Goal: Task Accomplishment & Management: Use online tool/utility

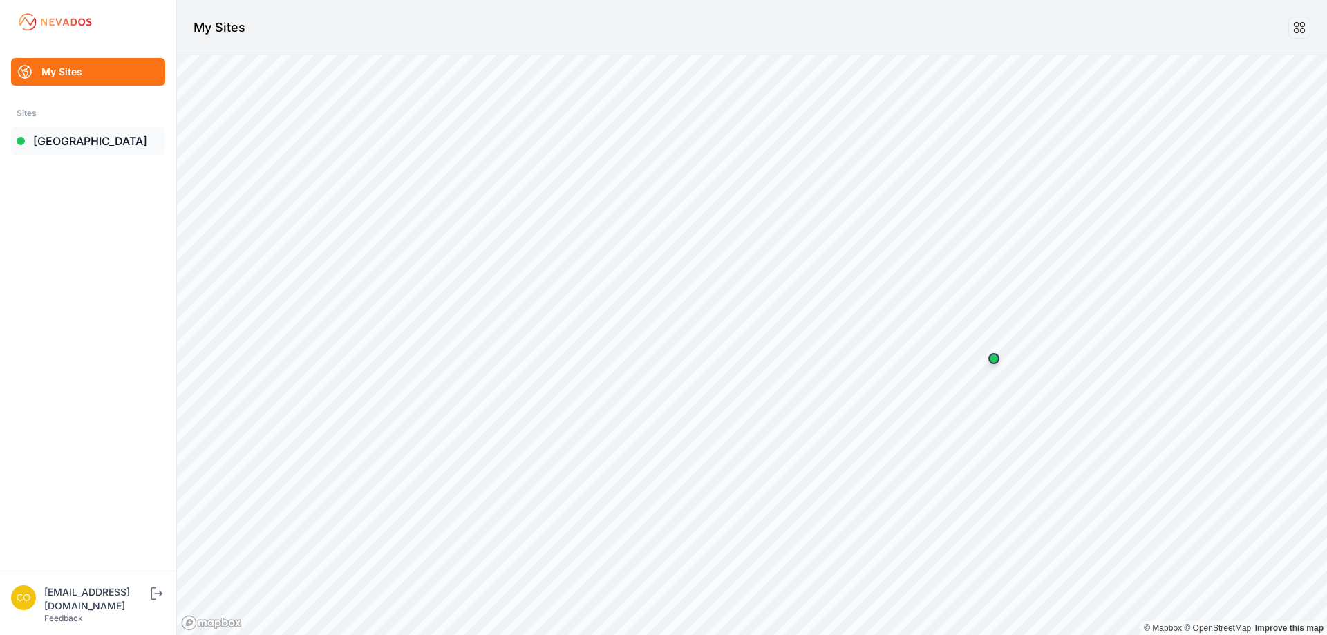
click at [76, 151] on link "[GEOGRAPHIC_DATA]" at bounding box center [88, 141] width 154 height 28
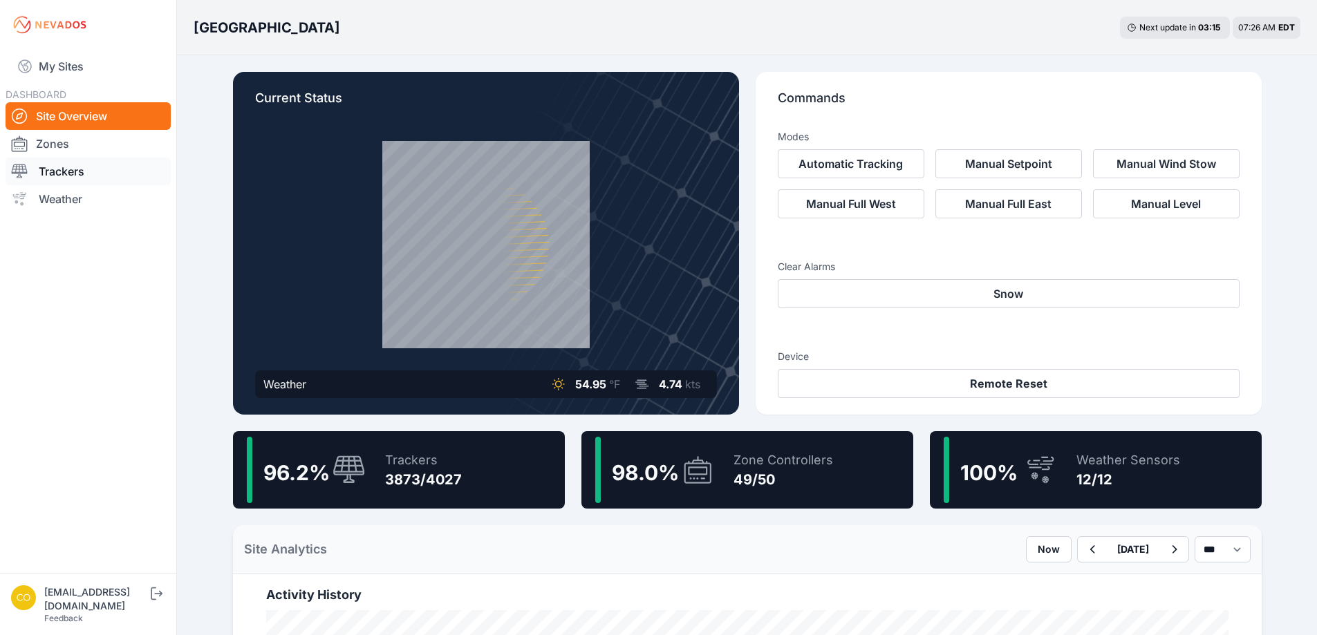
click at [84, 160] on link "Trackers" at bounding box center [88, 172] width 165 height 28
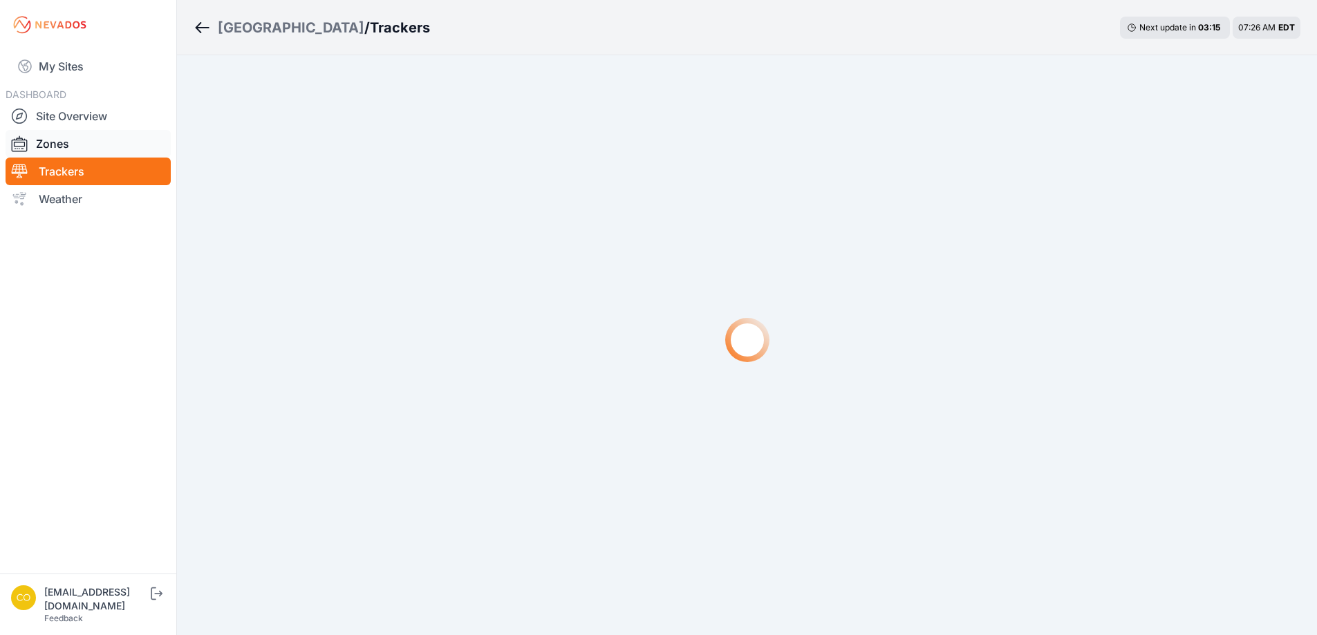
click at [80, 147] on link "Zones" at bounding box center [88, 144] width 165 height 28
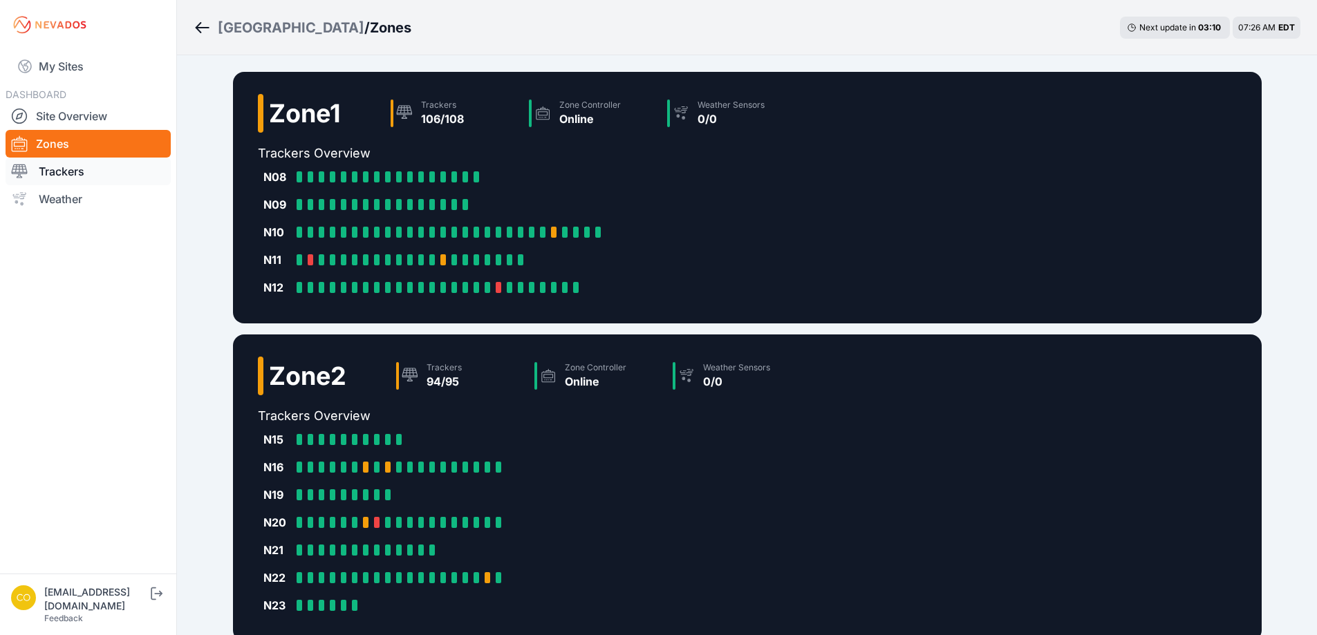
click at [72, 169] on link "Trackers" at bounding box center [88, 172] width 165 height 28
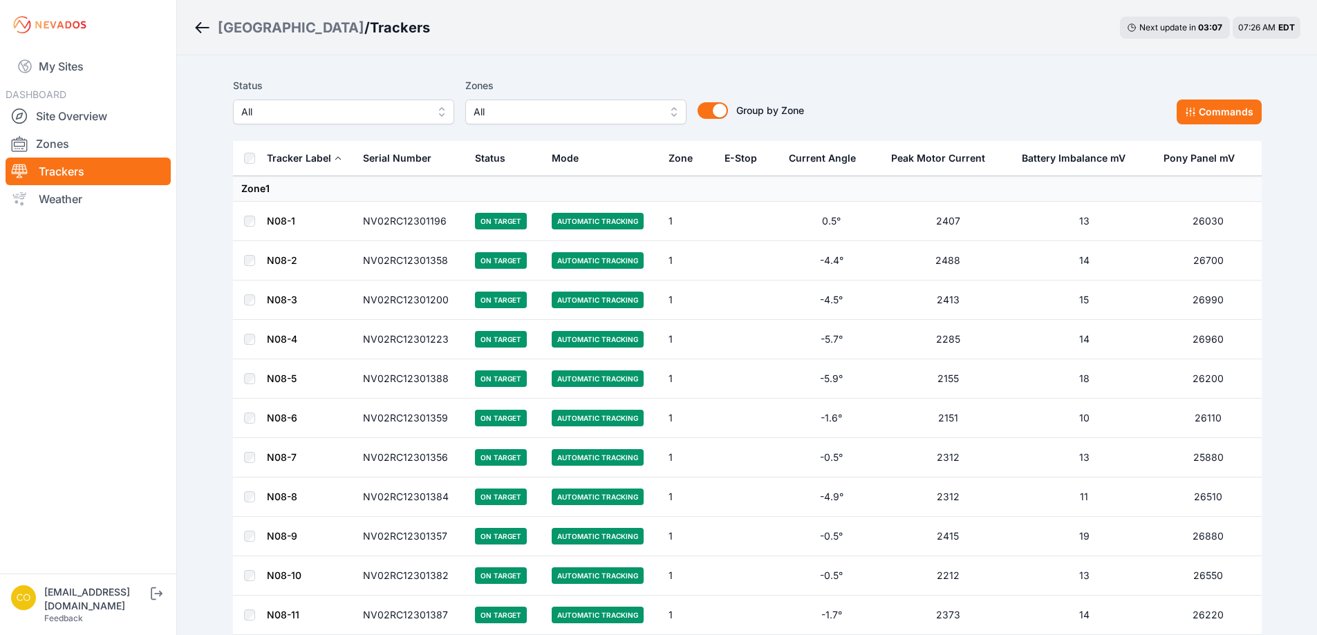
click at [671, 114] on button "All" at bounding box center [575, 112] width 221 height 25
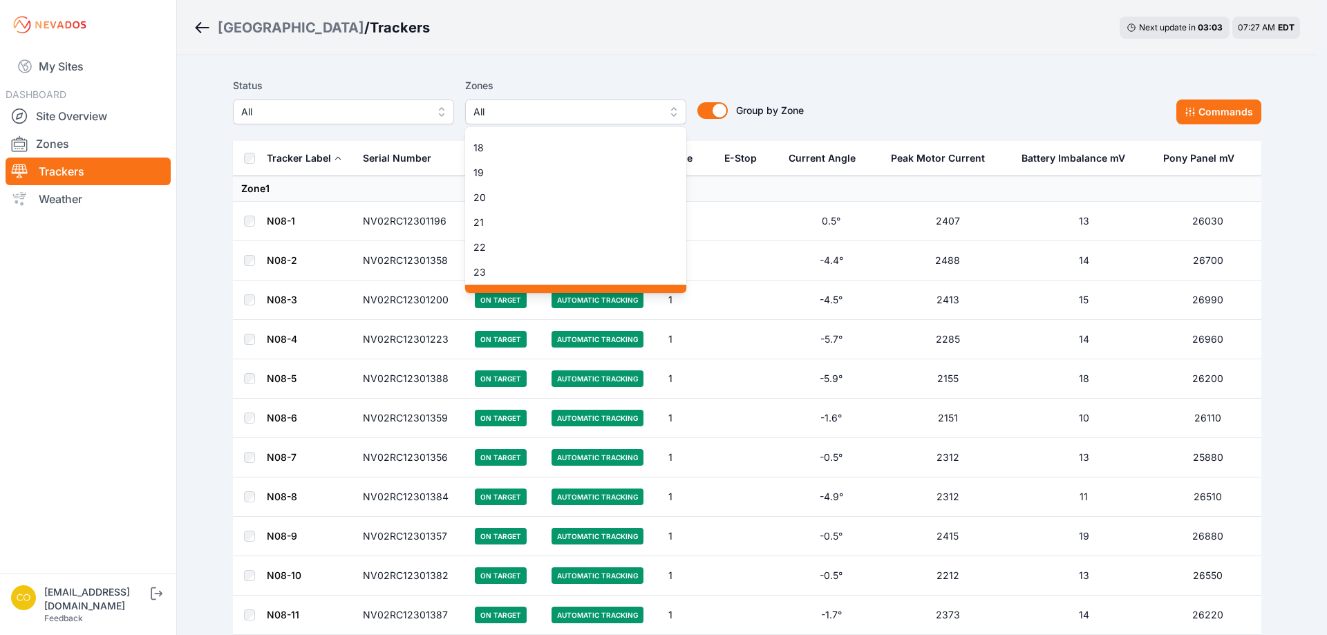
scroll to position [415, 0]
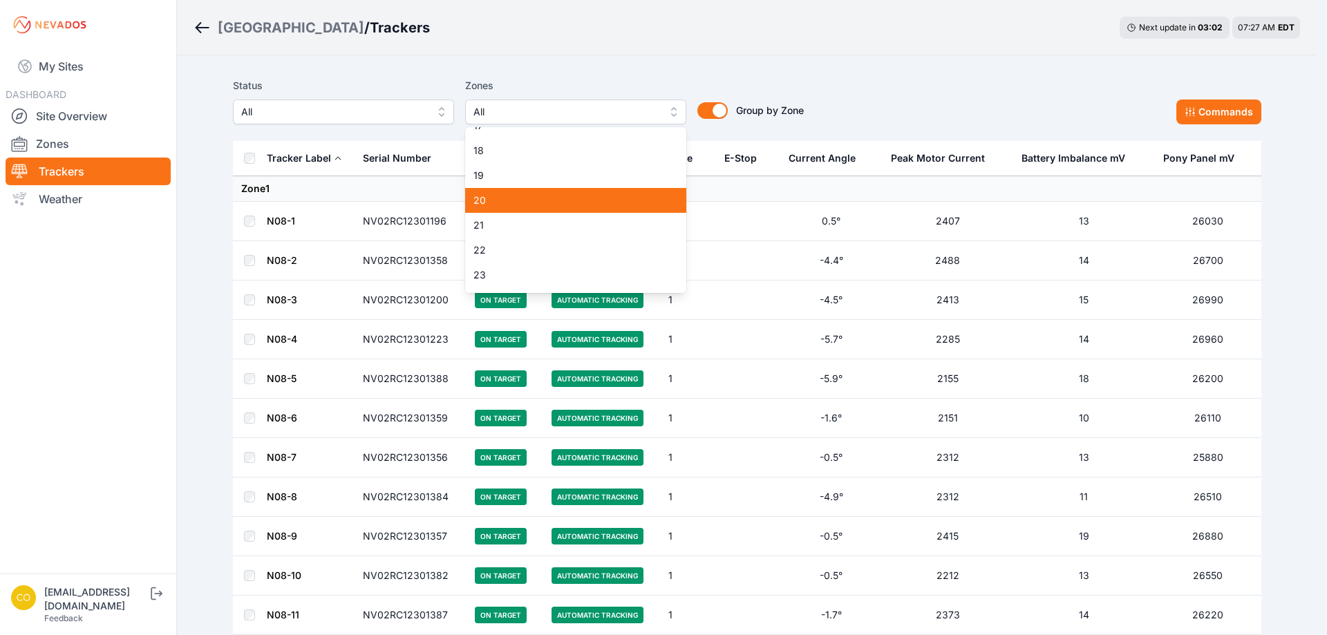
click at [532, 193] on div "20" at bounding box center [575, 200] width 221 height 25
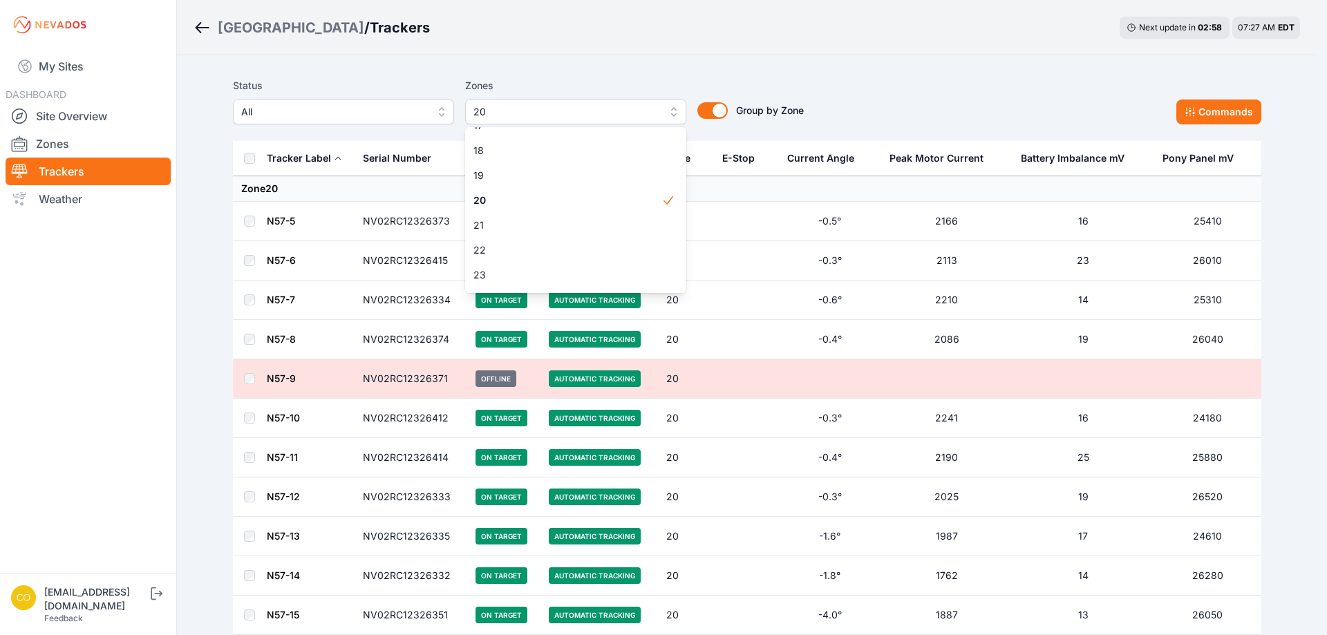
click at [623, 93] on div "Zones 20 1 2 3 4 5 6 7 8 9 10 11 12 13 14 15 16 17 18 19 20 21 22 23 24 25 26 2…" at bounding box center [575, 100] width 221 height 47
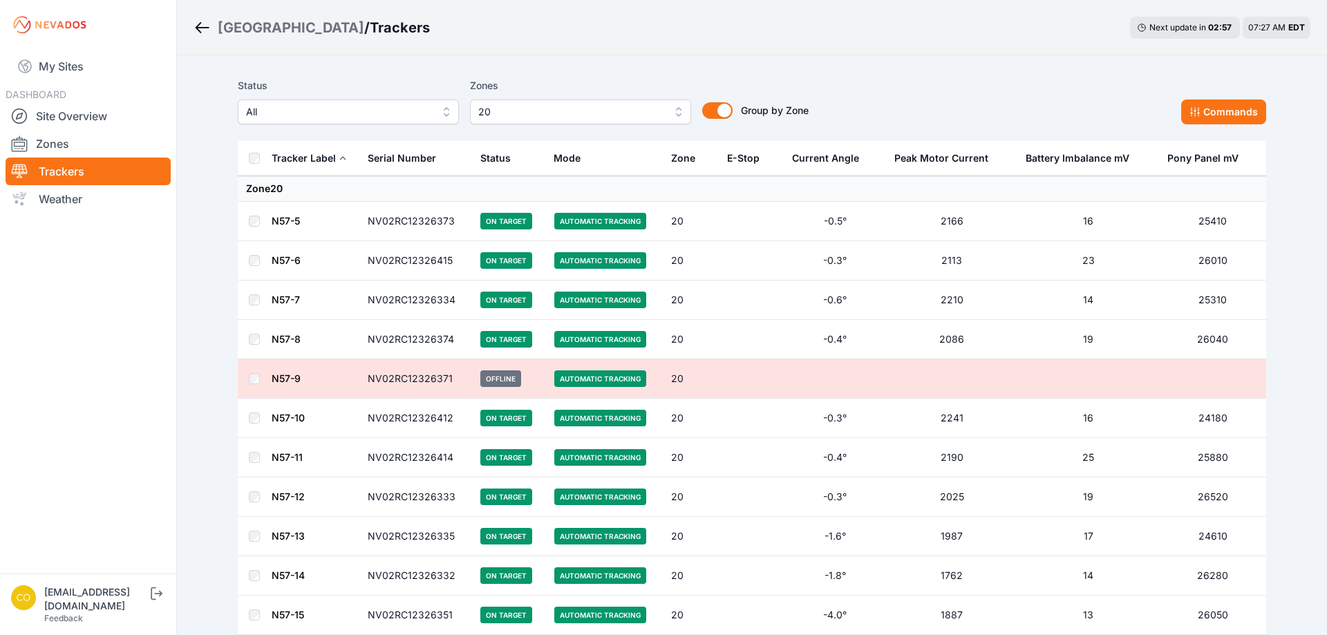
click at [674, 115] on button "20" at bounding box center [580, 112] width 221 height 25
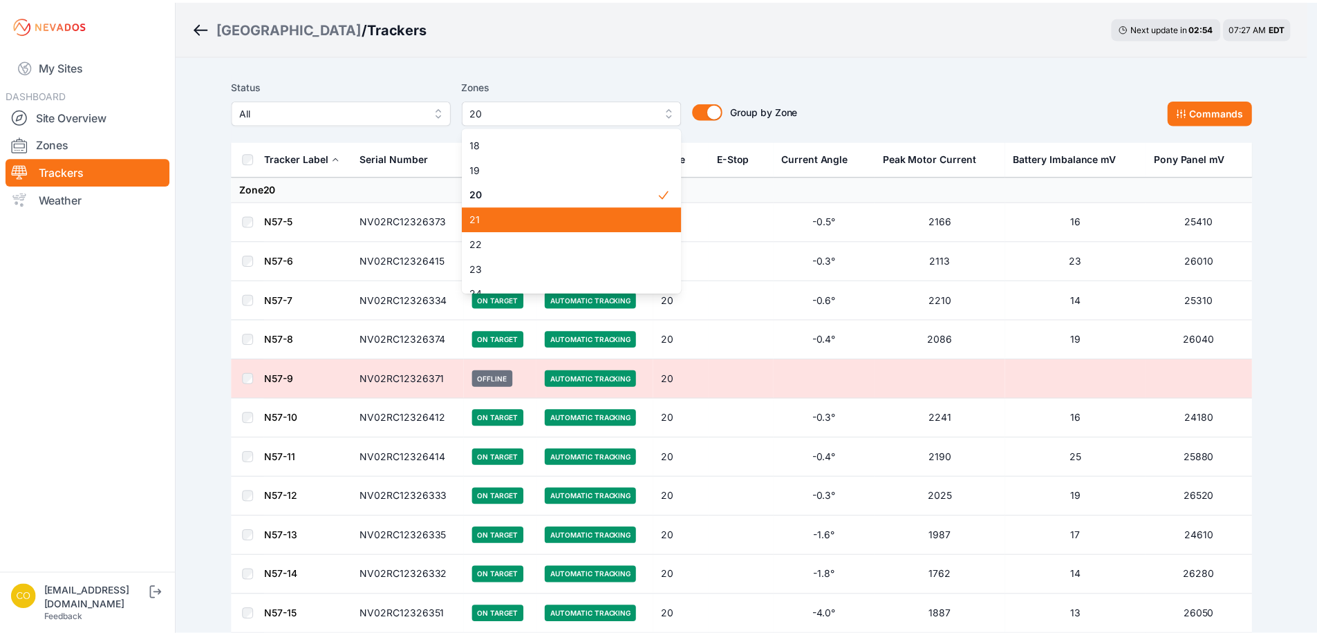
scroll to position [404, 0]
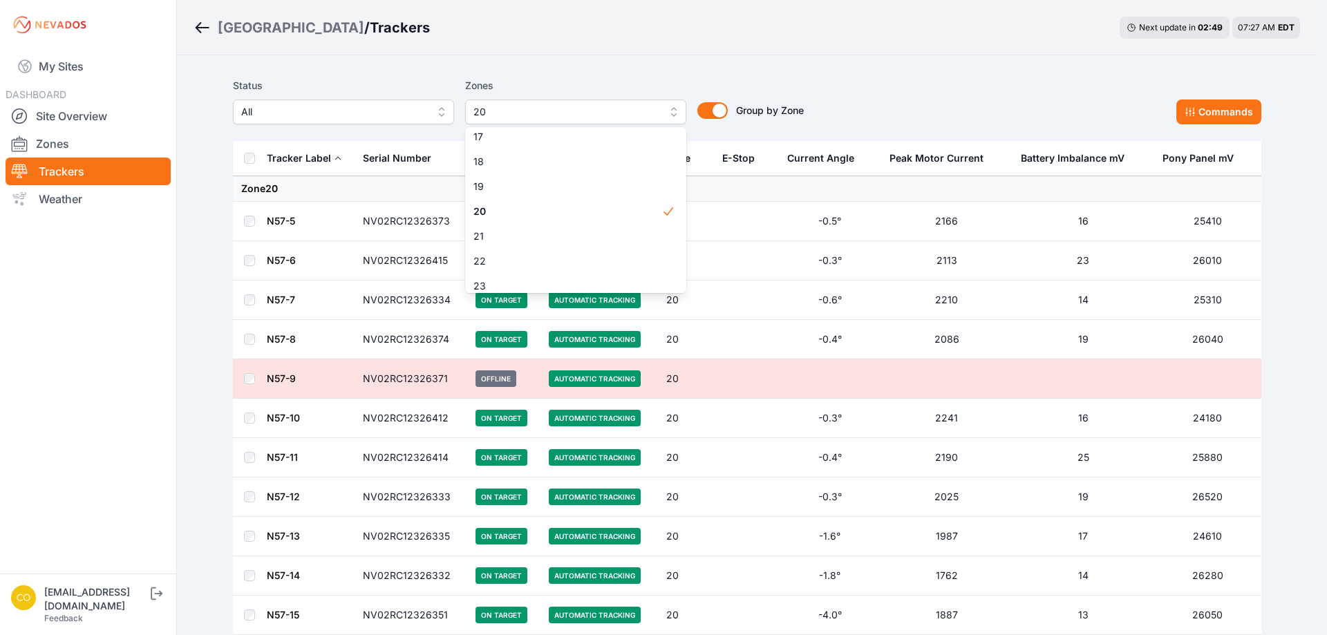
click at [859, 81] on div "Status All Zones 20 1 2 3 4 5 6 7 8 9 10 11 12 13 14 15 16 17 18 19 20 21 22 23…" at bounding box center [747, 100] width 1029 height 47
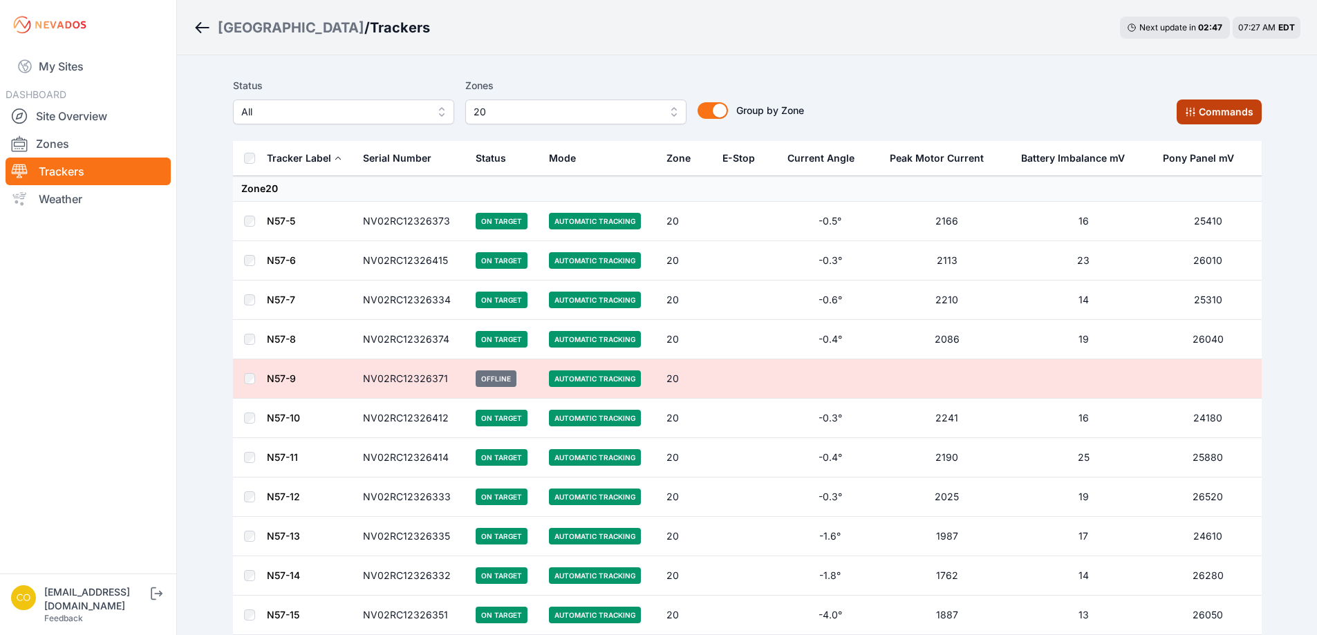
click at [1202, 109] on button "Commands" at bounding box center [1219, 112] width 85 height 25
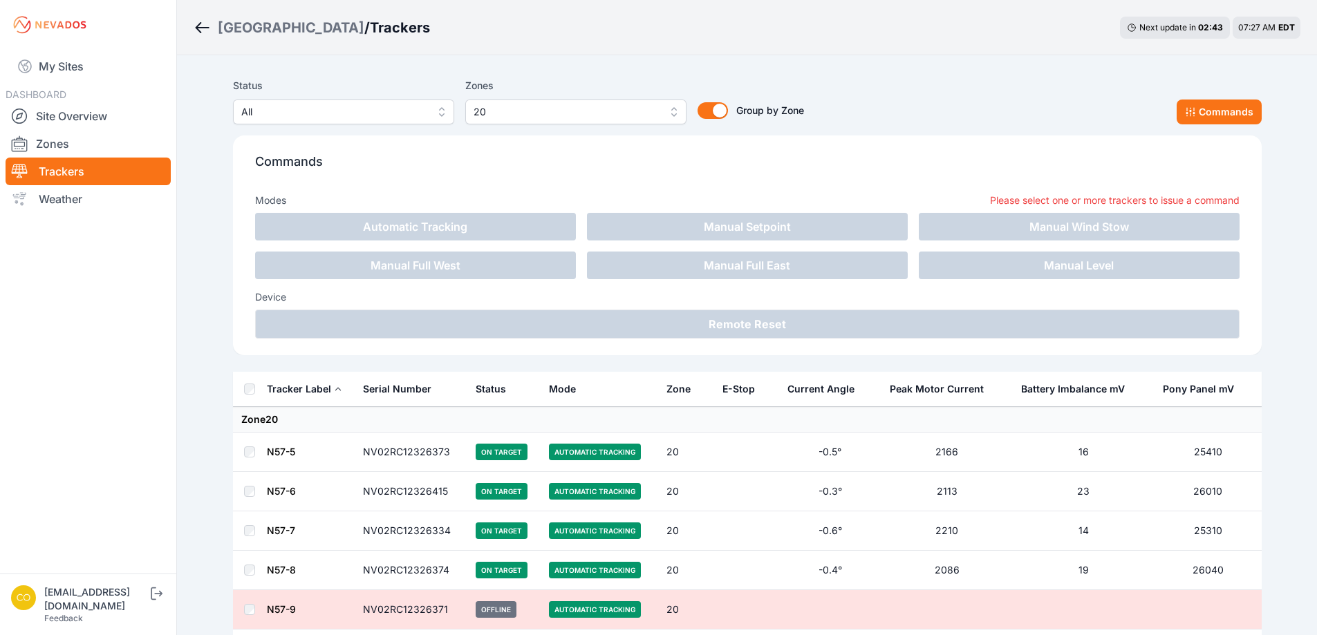
click at [808, 45] on div "[GEOGRAPHIC_DATA] / Trackers Next update in 02 : 43 07:27 AM EDT" at bounding box center [747, 27] width 1140 height 55
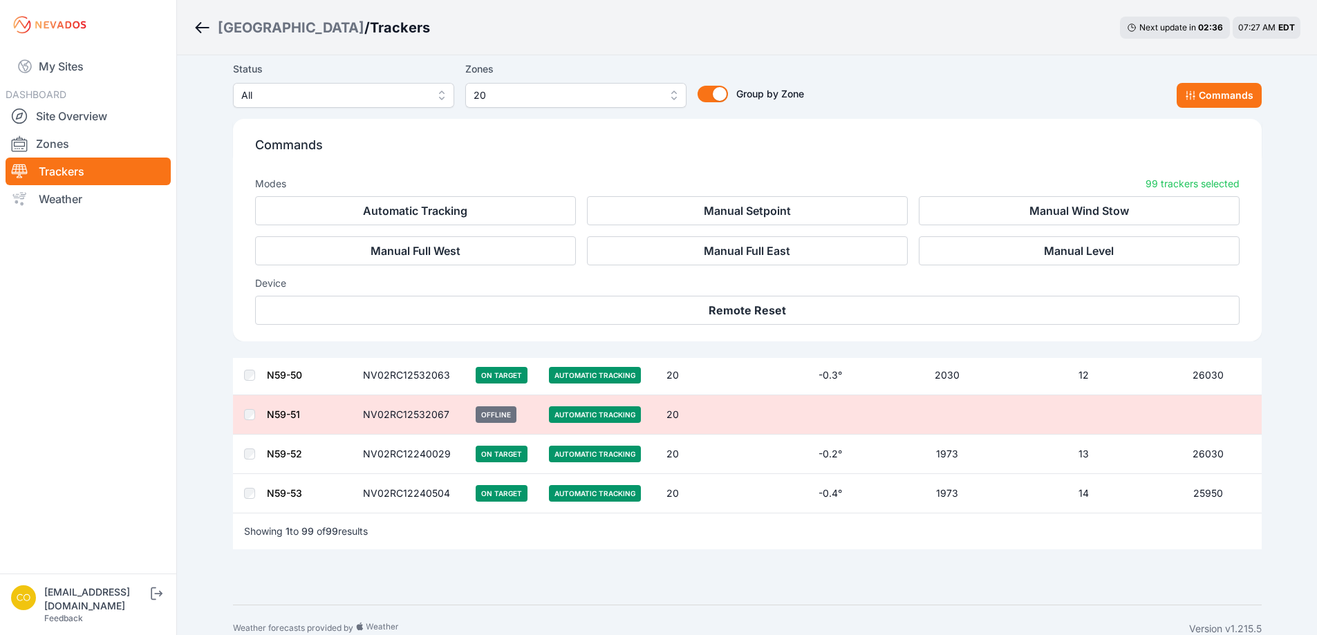
scroll to position [3841, 0]
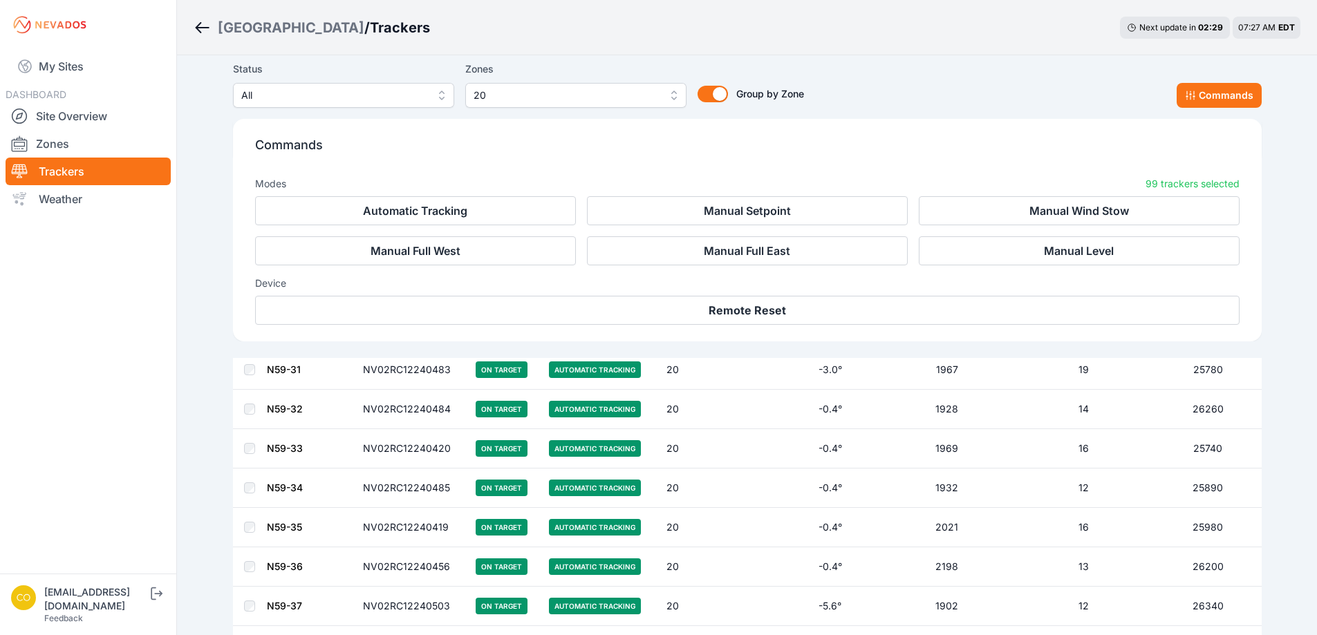
scroll to position [2734, 0]
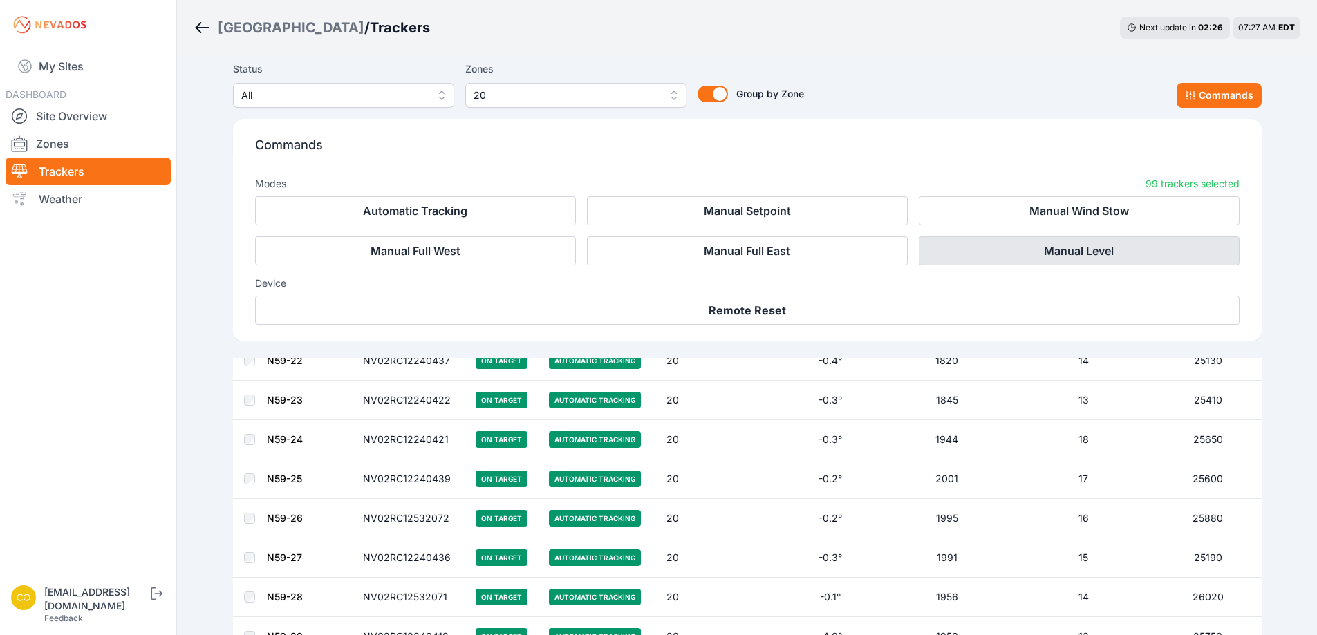
click at [1032, 254] on button "Manual Level" at bounding box center [1079, 250] width 321 height 29
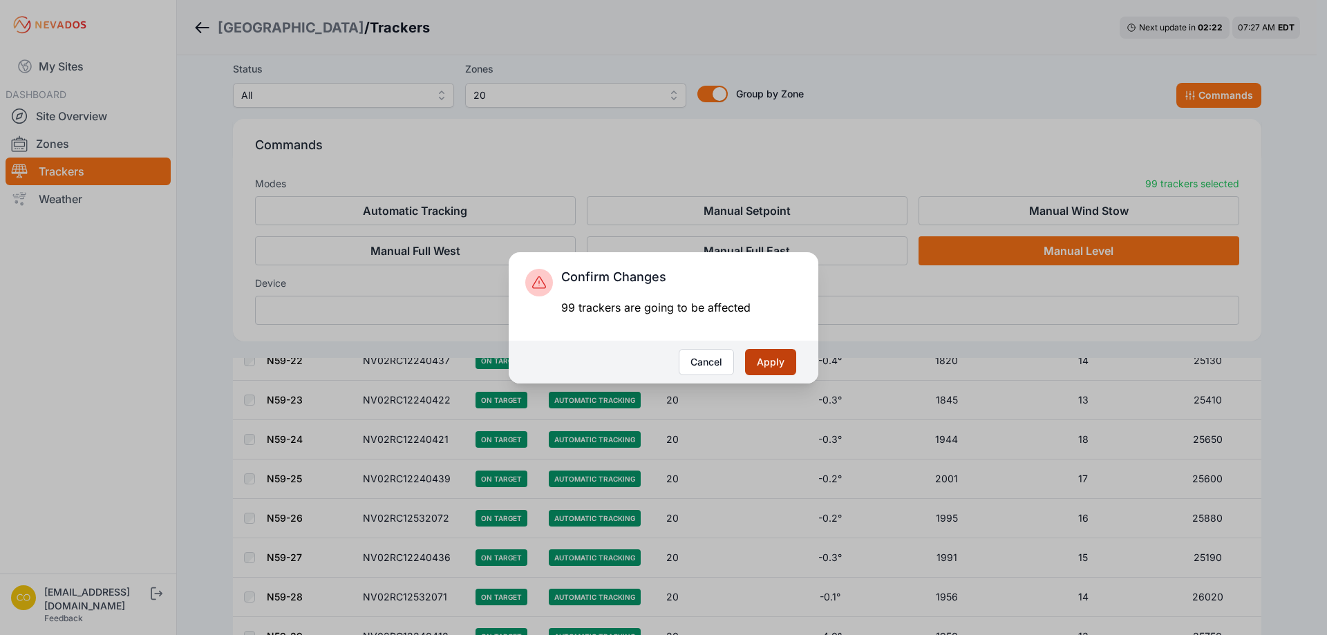
click at [765, 360] on button "Apply" at bounding box center [770, 362] width 51 height 26
